Goal: Task Accomplishment & Management: Complete application form

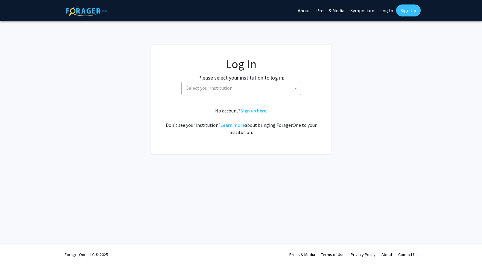
select select
click at [249, 92] on span "Select your institution" at bounding box center [242, 88] width 117 height 12
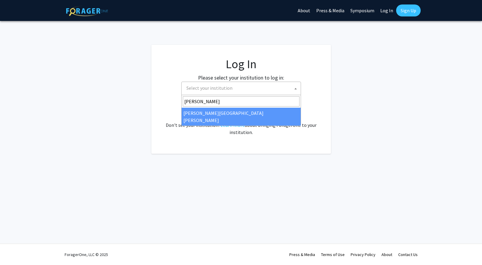
type input "john"
select select "1"
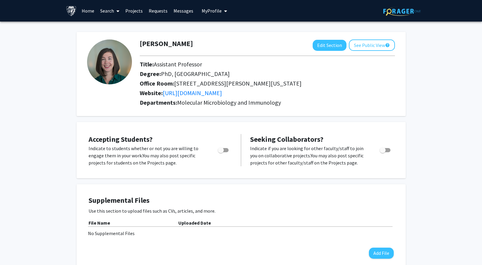
click at [222, 149] on span "Toggle" at bounding box center [221, 150] width 6 height 6
click at [221, 152] on input "Would you like to permit student requests?" at bounding box center [220, 152] width 0 height 0
checkbox input "true"
click at [136, 10] on link "Projects" at bounding box center [133, 10] width 23 height 21
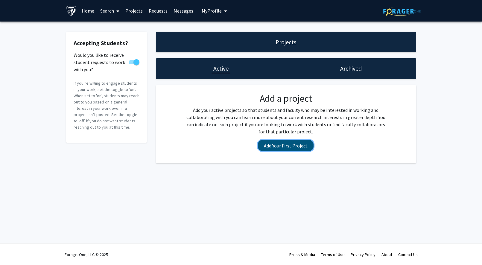
click at [276, 145] on button "Add Your First Project" at bounding box center [286, 145] width 56 height 11
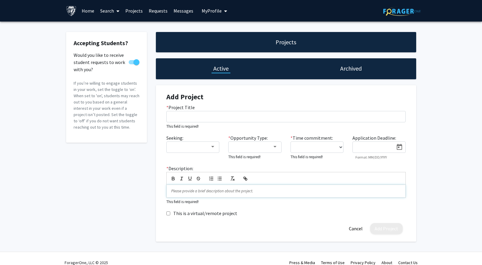
click at [191, 192] on p at bounding box center [286, 190] width 230 height 5
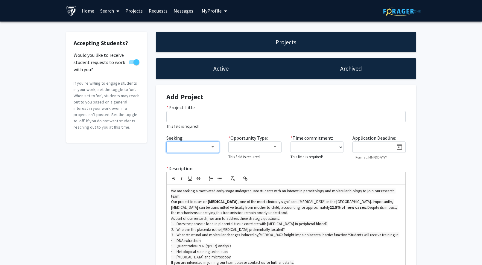
click at [212, 150] on mat-select at bounding box center [192, 146] width 53 height 11
click at [213, 147] on div at bounding box center [212, 146] width 3 height 1
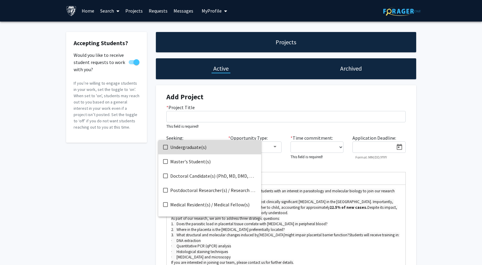
click at [196, 148] on span "Undergraduate(s)" at bounding box center [213, 147] width 86 height 14
click at [274, 150] on div at bounding box center [241, 132] width 482 height 265
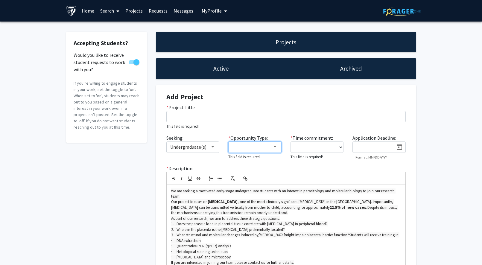
click at [274, 147] on div at bounding box center [274, 146] width 3 height 1
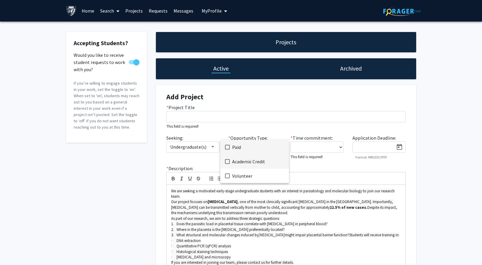
click at [257, 162] on span "Academic Credit" at bounding box center [258, 161] width 52 height 14
click at [240, 176] on span "Volunteer" at bounding box center [258, 176] width 52 height 14
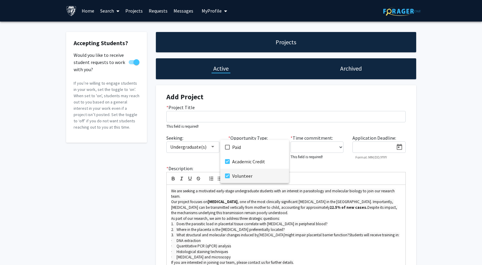
click at [329, 148] on div at bounding box center [241, 132] width 482 height 265
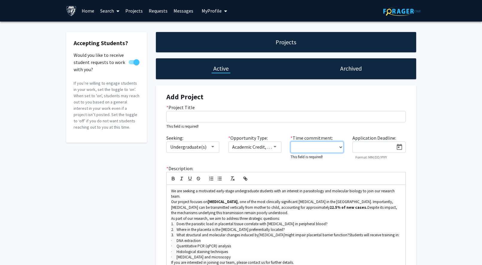
click at [290, 141] on select "0 - 5 hours/week 5 - 10 hours/week 10 - 15 hours/week 15 - 20 hours/week 20 - 3…" at bounding box center [316, 146] width 53 height 11
select select "10 - 15"
click option "10 - 15 hours/week" at bounding box center [0, 0] width 0 height 0
click at [371, 147] on input at bounding box center [375, 147] width 38 height 5
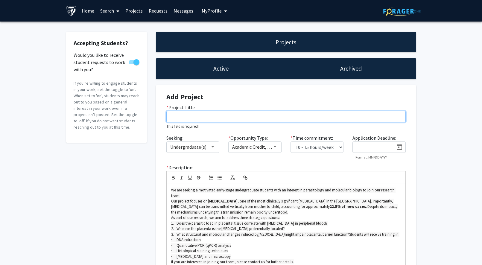
click at [287, 117] on input "* Project Title" at bounding box center [285, 116] width 239 height 11
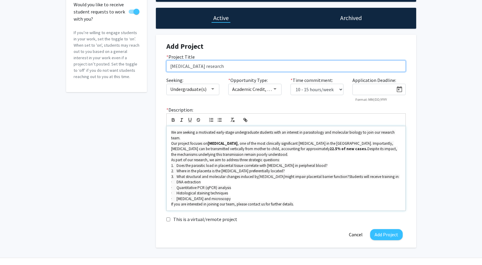
scroll to position [51, 0]
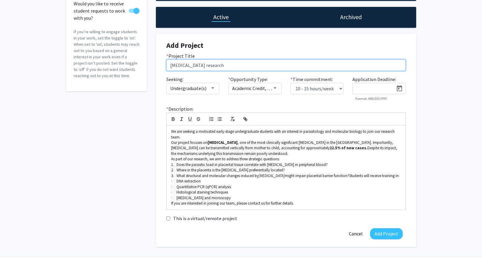
click at [172, 65] on input "[MEDICAL_DATA] research" at bounding box center [285, 65] width 239 height 11
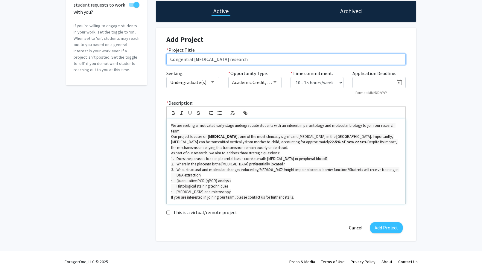
scroll to position [58, 0]
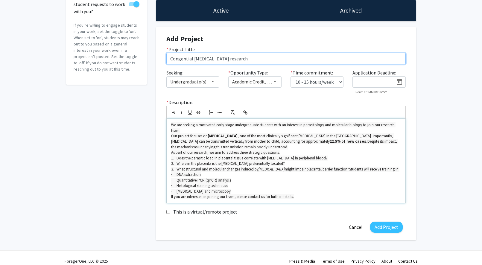
type input "Congential [MEDICAL_DATA] research"
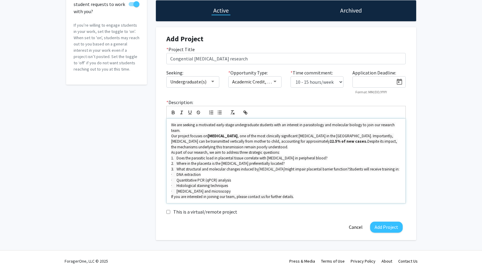
click at [267, 147] on p "Our project focuses on [MEDICAL_DATA] , one of the most clinically significant …" at bounding box center [286, 141] width 230 height 16
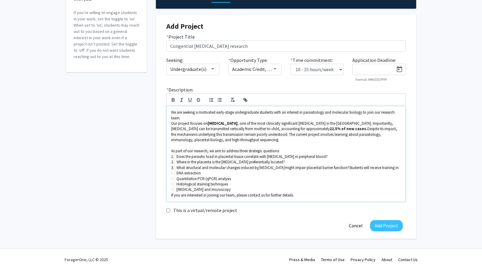
scroll to position [75, 0]
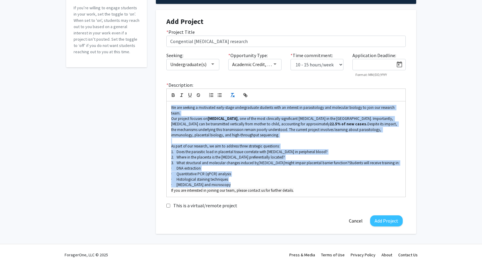
click at [232, 95] on icon "button" at bounding box center [232, 94] width 5 height 5
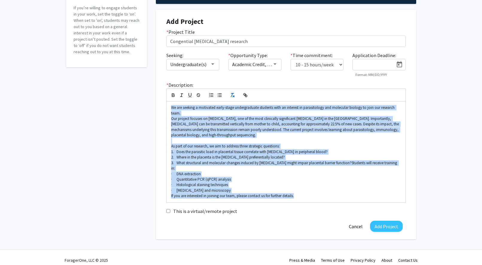
click at [232, 95] on icon "button" at bounding box center [232, 94] width 5 height 5
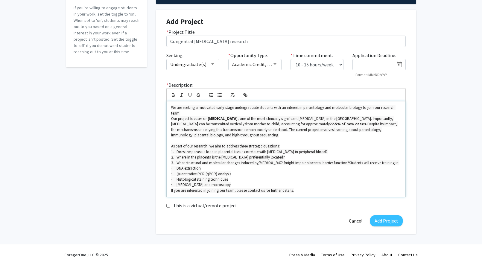
click at [264, 193] on span "If you are interested in joining our team, please contact us for further detail…" at bounding box center [232, 190] width 123 height 5
click at [243, 114] on p "We are seeking a motivated early-stage undergraduate students with an interest …" at bounding box center [286, 110] width 230 height 11
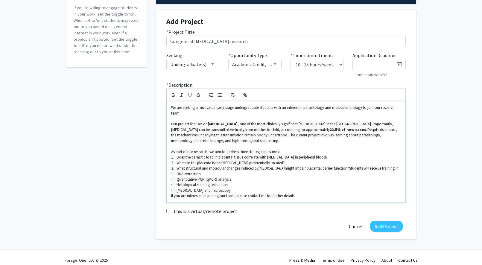
drag, startPoint x: 263, startPoint y: 136, endPoint x: 265, endPoint y: 143, distance: 6.8
click at [265, 143] on p "Our project focuses on [MEDICAL_DATA] , one of the most clinically significant …" at bounding box center [286, 132] width 230 height 22
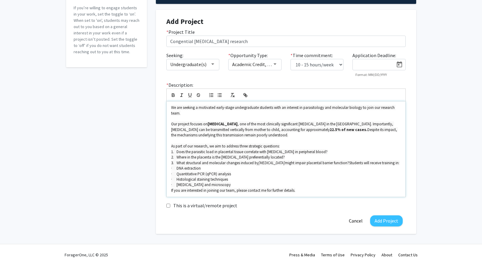
click at [258, 113] on p "We are seeking a motivated early-stage undergraduate students with an interest …" at bounding box center [286, 110] width 230 height 11
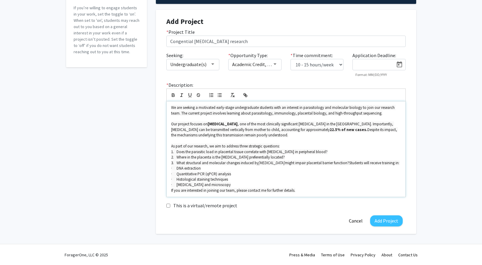
drag, startPoint x: 181, startPoint y: 114, endPoint x: 382, endPoint y: 116, distance: 201.0
click at [382, 116] on p "We are seeking a motivated early-stage undergraduate students with an interest …" at bounding box center [286, 110] width 230 height 11
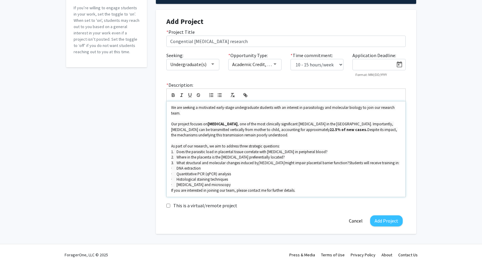
click at [363, 137] on p "Our project focuses on [MEDICAL_DATA] , one of the most clinically significant …" at bounding box center [286, 129] width 230 height 16
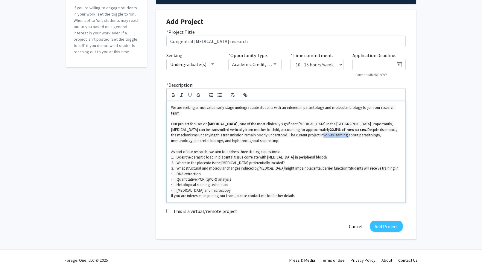
drag, startPoint x: 295, startPoint y: 136, endPoint x: 322, endPoint y: 137, distance: 26.3
click at [322, 137] on span "Despite its impact, the mechanisms underlying this transmission remain poorly u…" at bounding box center [284, 135] width 227 height 16
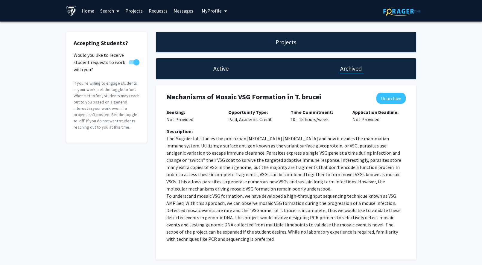
select select "10 - 15"
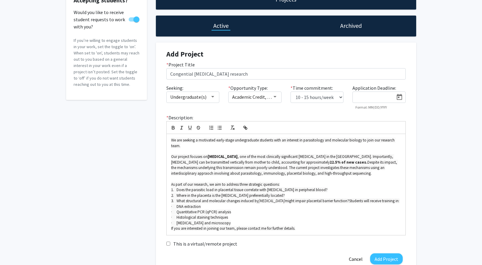
scroll to position [55, 0]
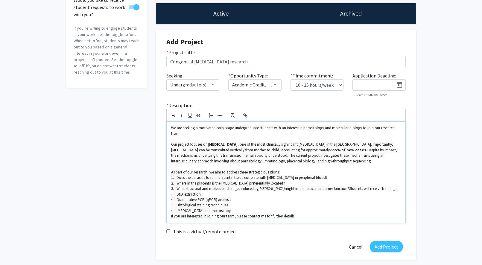
click at [182, 161] on span "Despite its impact, the mechanisms underlying this transmission remain poorly u…" at bounding box center [284, 155] width 227 height 16
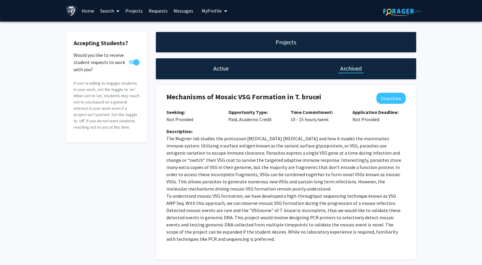
scroll to position [26, 0]
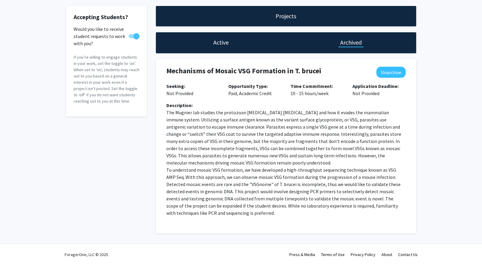
click at [203, 53] on div "Active" at bounding box center [221, 42] width 130 height 21
click at [212, 42] on div "Active" at bounding box center [220, 42] width 19 height 8
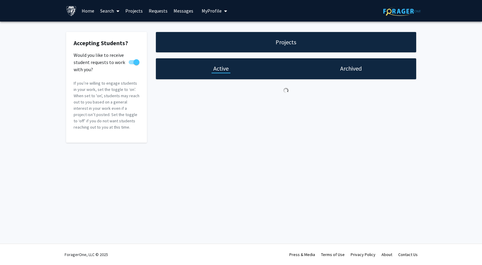
select select "10 - 15"
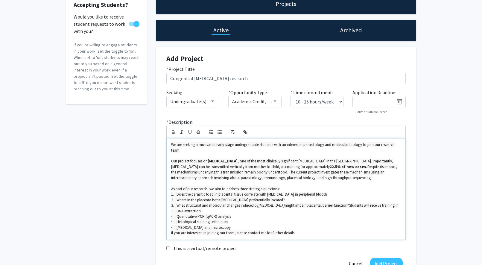
scroll to position [39, 0]
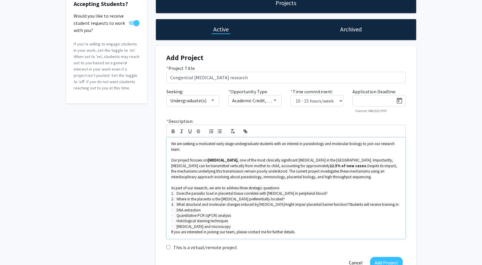
click at [233, 179] on span "Despite its impact, the mechanisms underlying this transmission remain poorly u…" at bounding box center [284, 171] width 227 height 16
drag, startPoint x: 191, startPoint y: 177, endPoint x: 203, endPoint y: 178, distance: 11.4
click at [203, 178] on span "Despite its impact, the mechanisms underlying this transmission remain poorly u…" at bounding box center [284, 171] width 227 height 16
click at [219, 178] on span "Despite its impact, the mechanisms underlying this transmission remain poorly u…" at bounding box center [284, 171] width 227 height 16
click at [211, 176] on span "Despite its impact, the mechanisms underlying this transmission remain poorly u…" at bounding box center [284, 171] width 227 height 16
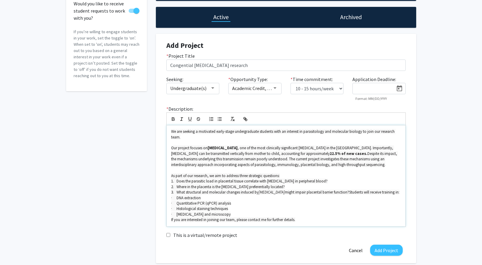
scroll to position [60, 0]
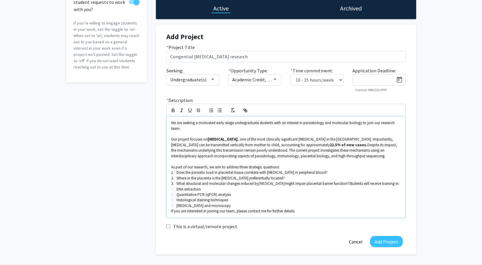
click at [261, 208] on p "· [MEDICAL_DATA] and microscopy" at bounding box center [286, 205] width 230 height 5
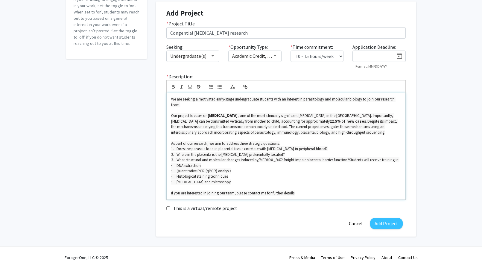
scroll to position [85, 0]
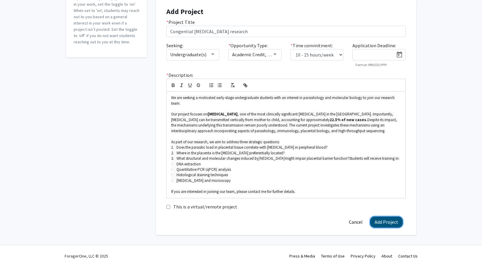
click at [389, 228] on button "Add Project" at bounding box center [386, 222] width 33 height 11
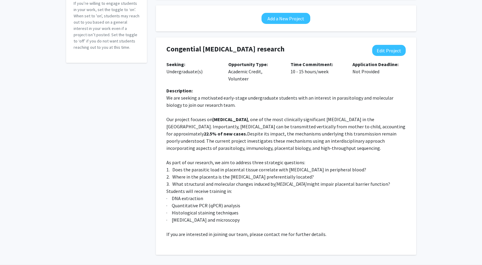
scroll to position [101, 0]
